Goal: Understand process/instructions

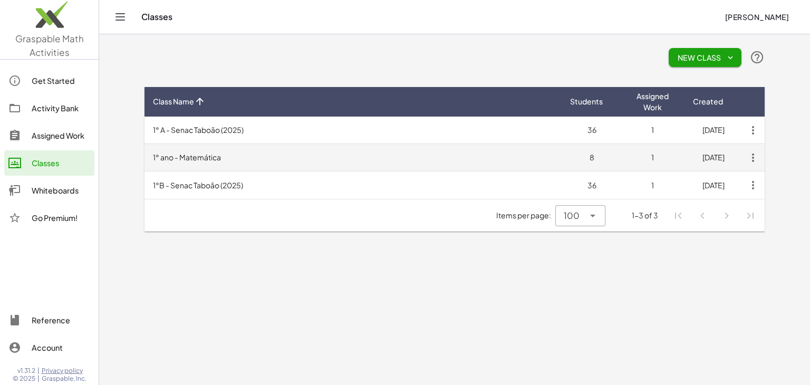
click at [385, 151] on td "1° ano - Matemática" at bounding box center [352, 157] width 417 height 27
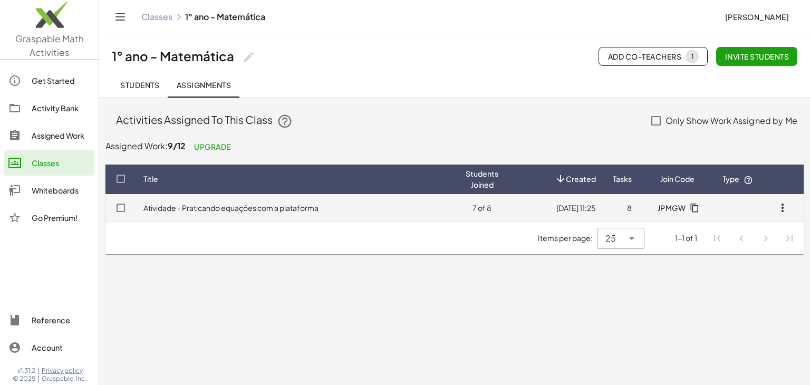
click at [378, 211] on td "Atividade - Praticando equações com a plataforma" at bounding box center [296, 207] width 322 height 27
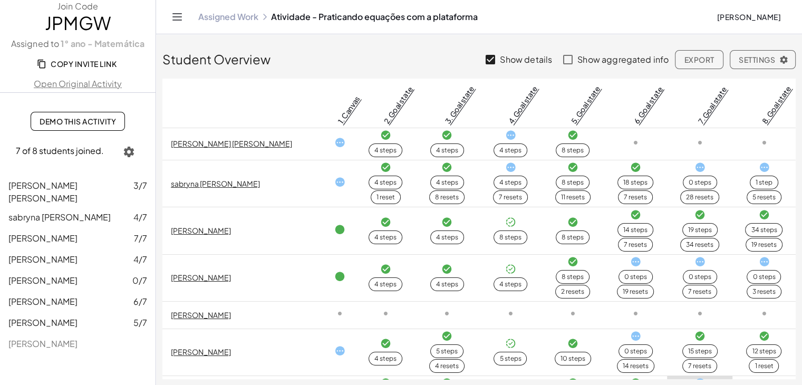
click at [91, 119] on span "Demo This Activity" at bounding box center [78, 121] width 76 height 9
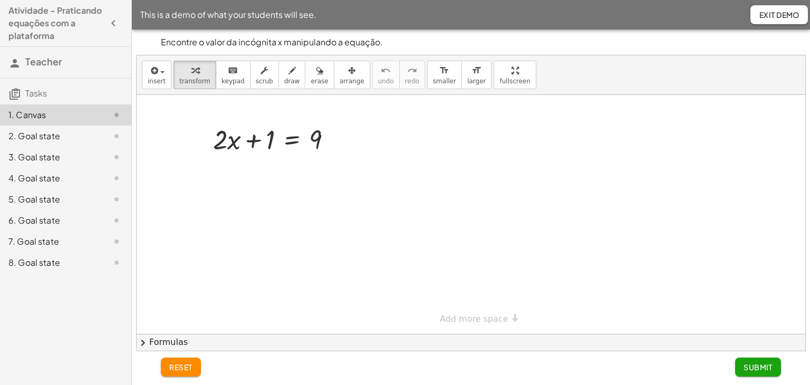
click at [57, 229] on div "6. Goal state" at bounding box center [65, 220] width 131 height 21
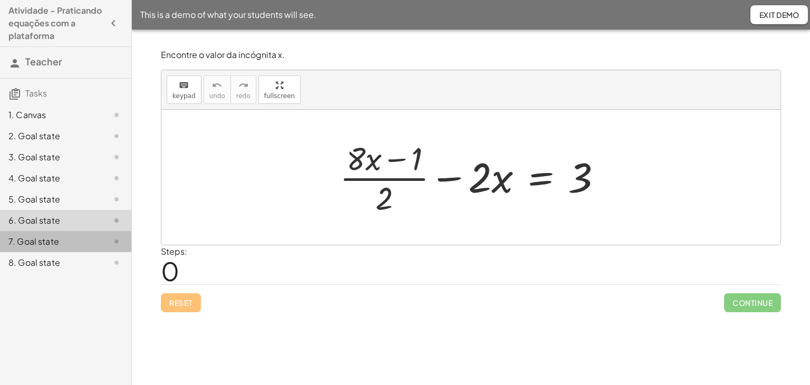
click at [39, 239] on div "7. Goal state" at bounding box center [50, 241] width 85 height 13
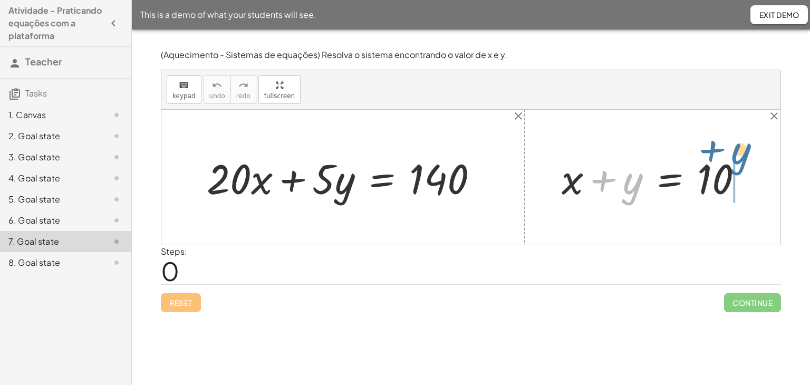
drag, startPoint x: 627, startPoint y: 180, endPoint x: 737, endPoint y: 151, distance: 113.3
click at [737, 151] on div at bounding box center [656, 177] width 200 height 54
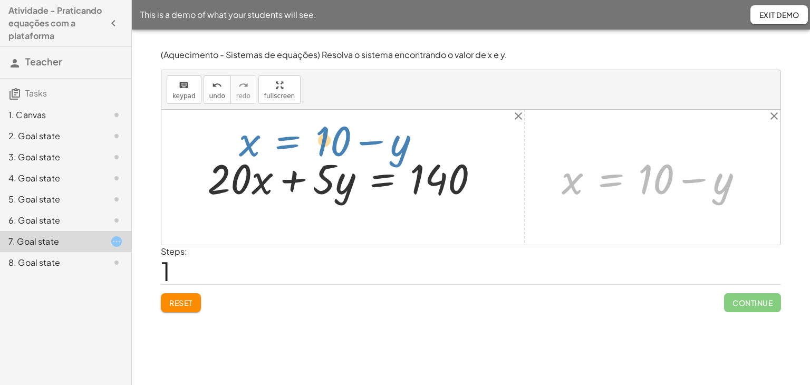
click at [249, 146] on div at bounding box center [470, 177] width 619 height 135
click at [496, 304] on div "Reset Continue" at bounding box center [471, 298] width 620 height 28
click at [485, 233] on div at bounding box center [470, 177] width 619 height 135
click at [346, 179] on div at bounding box center [347, 177] width 291 height 54
